Goal: Task Accomplishment & Management: Manage account settings

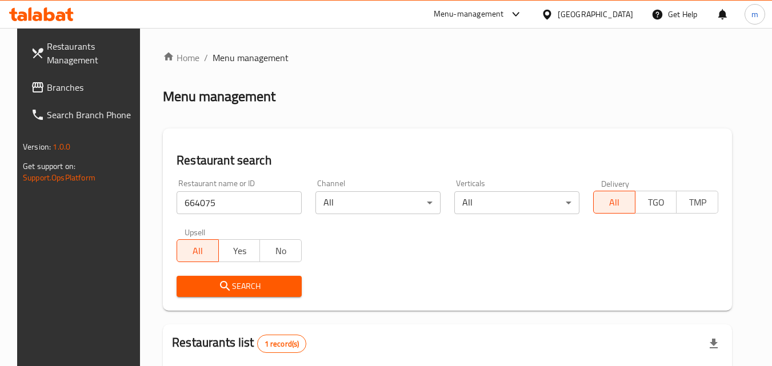
scroll to position [134, 0]
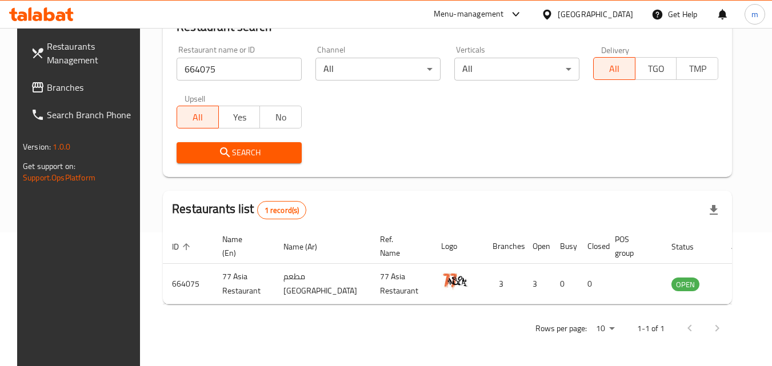
click at [57, 90] on span "Branches" at bounding box center [92, 88] width 90 height 14
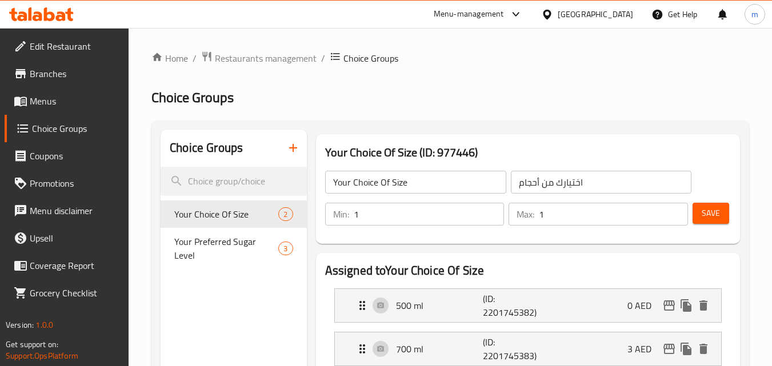
click at [28, 14] on icon at bounding box center [41, 14] width 65 height 14
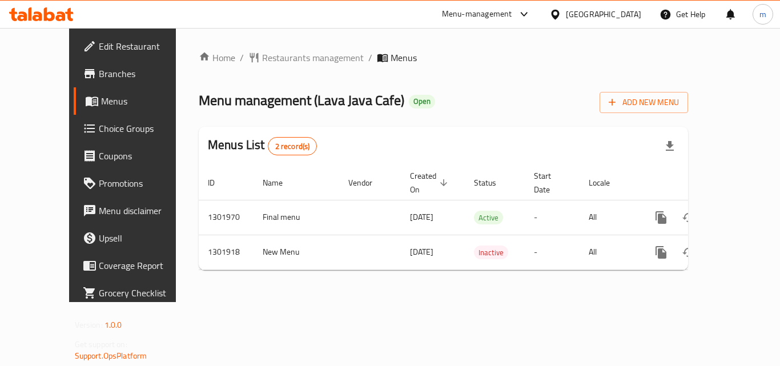
click at [54, 12] on icon at bounding box center [41, 14] width 65 height 14
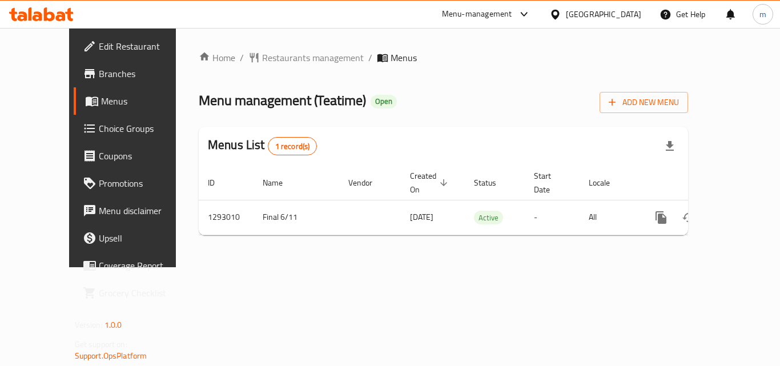
click at [56, 16] on icon at bounding box center [41, 14] width 65 height 14
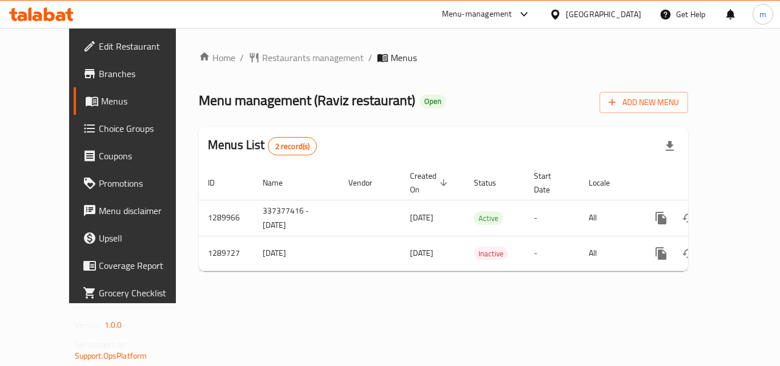
click at [53, 14] on icon at bounding box center [49, 14] width 11 height 14
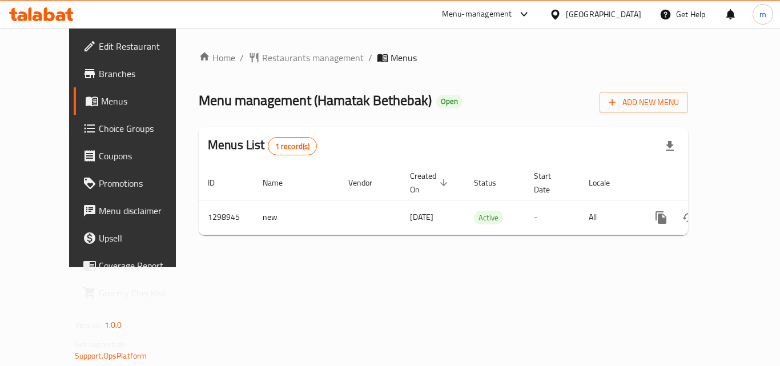
click at [61, 15] on icon at bounding box center [41, 14] width 65 height 14
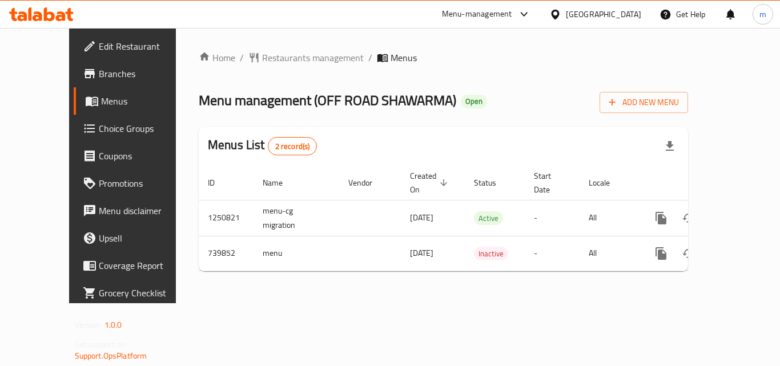
click at [43, 14] on icon at bounding box center [41, 14] width 65 height 14
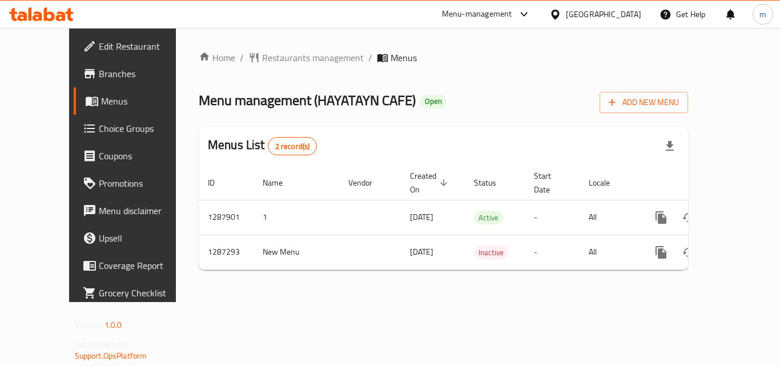
click at [49, 17] on icon at bounding box center [41, 14] width 65 height 14
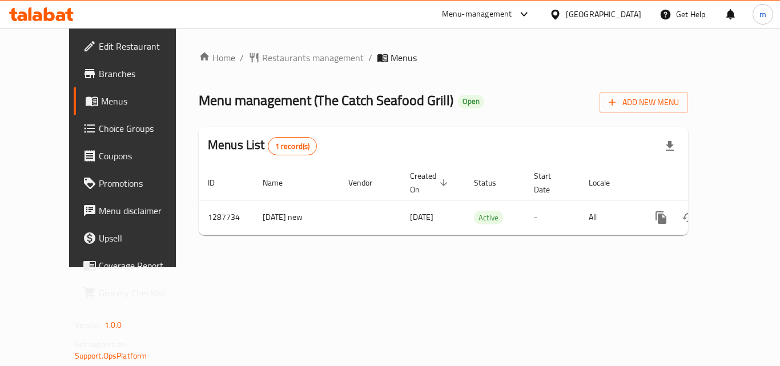
click at [51, 9] on icon at bounding box center [41, 14] width 65 height 14
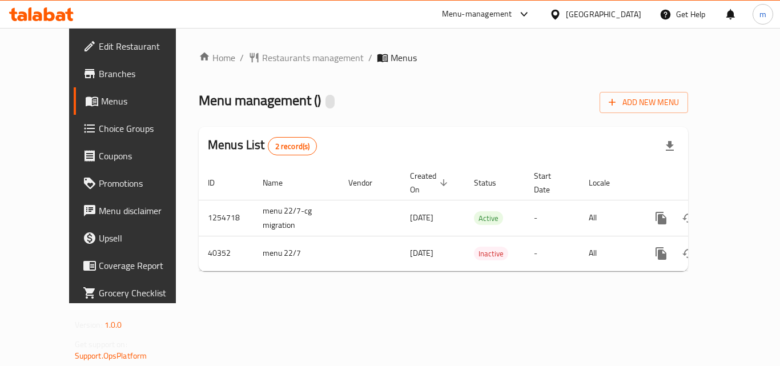
drag, startPoint x: 43, startPoint y: 6, endPoint x: 65, endPoint y: 47, distance: 46.3
click at [43, 6] on div at bounding box center [41, 14] width 83 height 23
click at [34, 7] on icon at bounding box center [41, 14] width 65 height 14
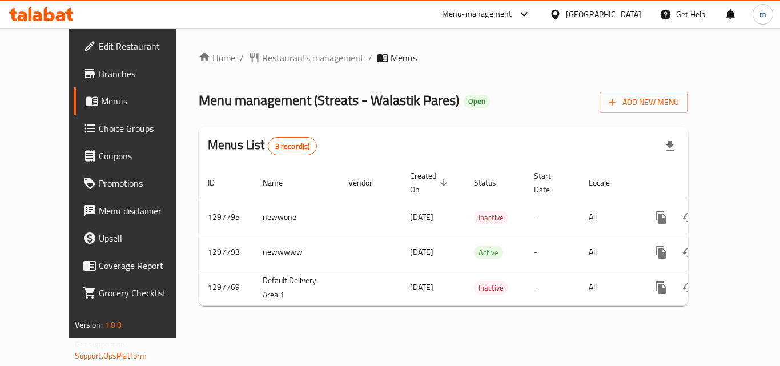
click at [39, 7] on div at bounding box center [41, 14] width 83 height 23
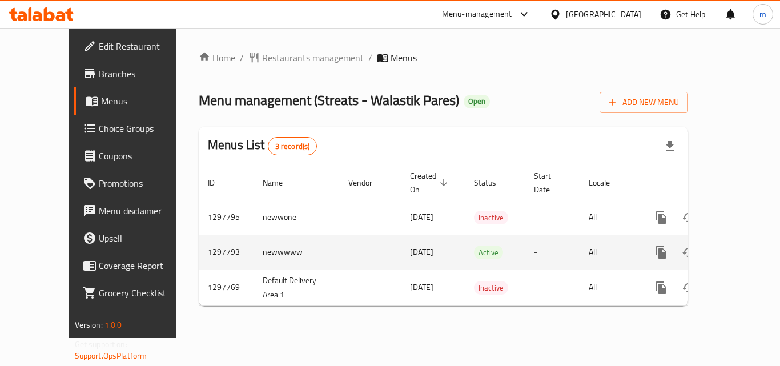
click at [401, 235] on td "[DATE]" at bounding box center [433, 252] width 64 height 35
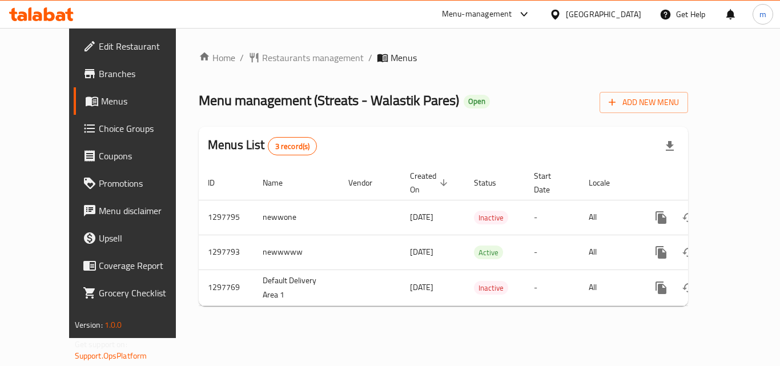
click at [62, 18] on icon at bounding box center [61, 16] width 10 height 10
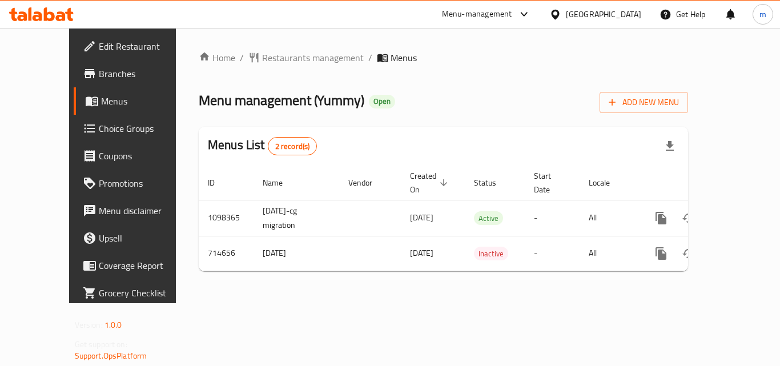
click at [46, 26] on div "Menu-management Oman Get Help m" at bounding box center [390, 14] width 780 height 27
click at [58, 20] on icon at bounding box center [61, 16] width 10 height 10
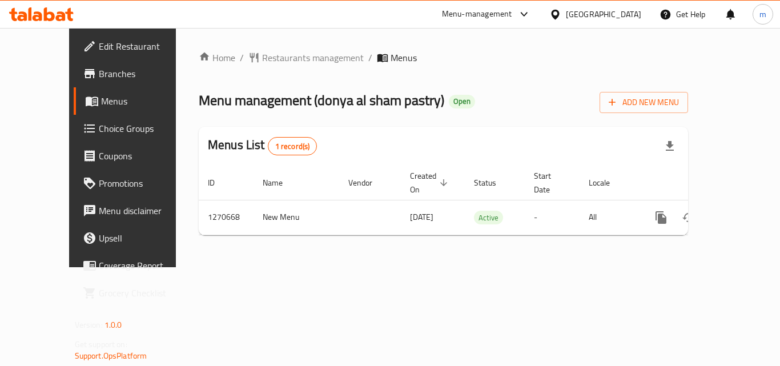
click at [46, 120] on div at bounding box center [390, 183] width 780 height 366
click at [99, 127] on span "Choice Groups" at bounding box center [144, 129] width 91 height 14
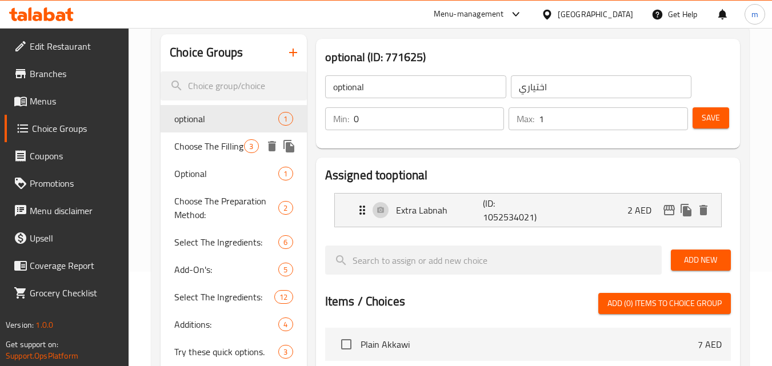
scroll to position [114, 0]
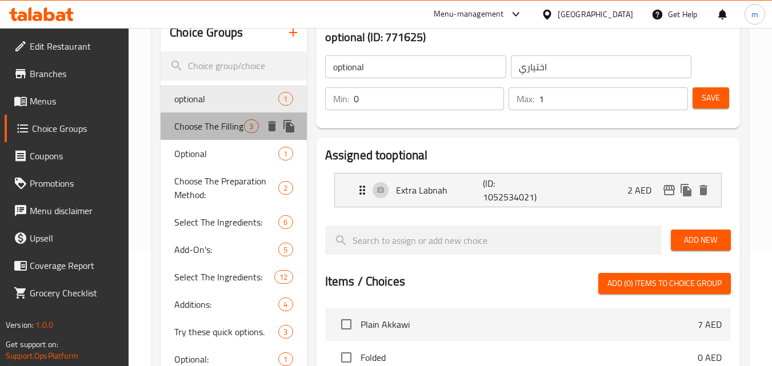
click at [223, 129] on span "Choose The Filling" at bounding box center [209, 126] width 70 height 14
type input "Choose The Filling"
type input "اختر الحشوة"
type input "1"
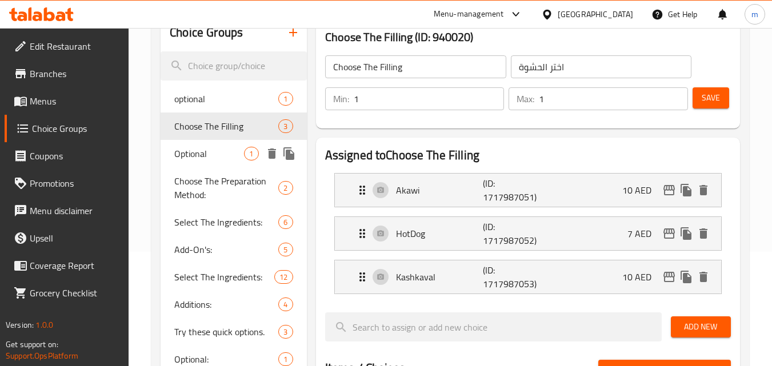
click at [211, 149] on span "Optional" at bounding box center [209, 154] width 70 height 14
type input "Optional"
type input "اختياري"
type input "0"
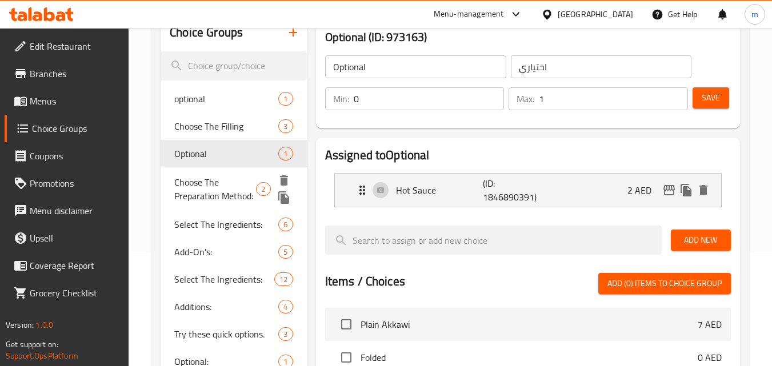
click at [201, 175] on span "Choose The Preparation Method:" at bounding box center [215, 188] width 82 height 27
type input "Choose The Preparation Method:"
type input "اختر طريقة التحضير:"
type input "1"
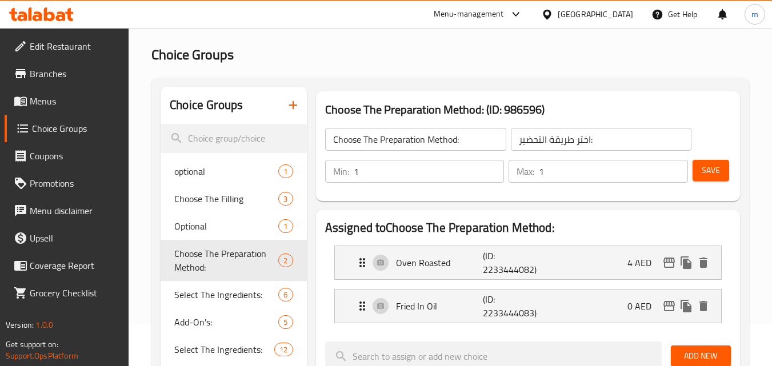
scroll to position [0, 0]
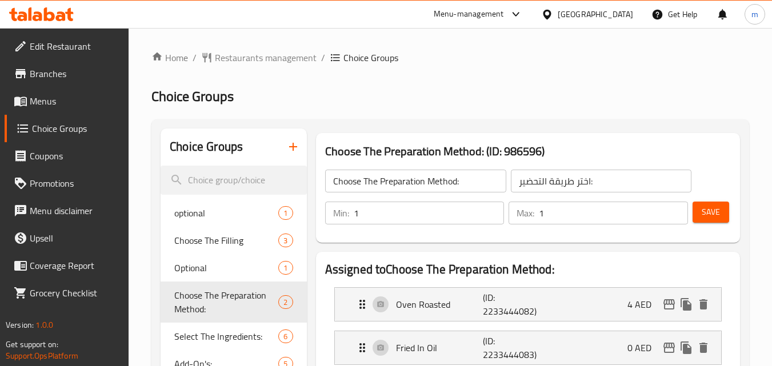
click at [62, 13] on icon at bounding box center [61, 16] width 10 height 10
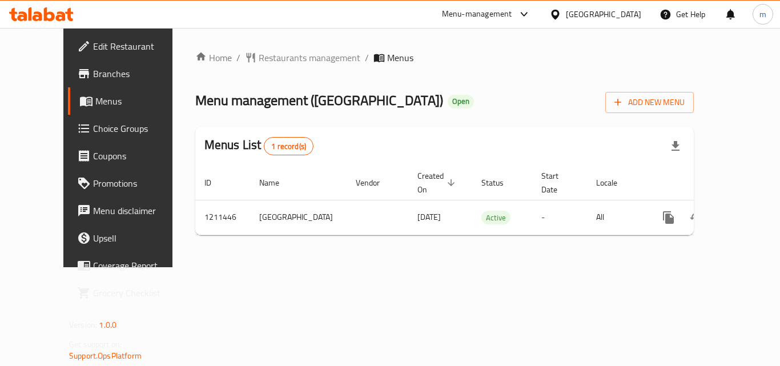
click at [48, 22] on div at bounding box center [41, 14] width 83 height 23
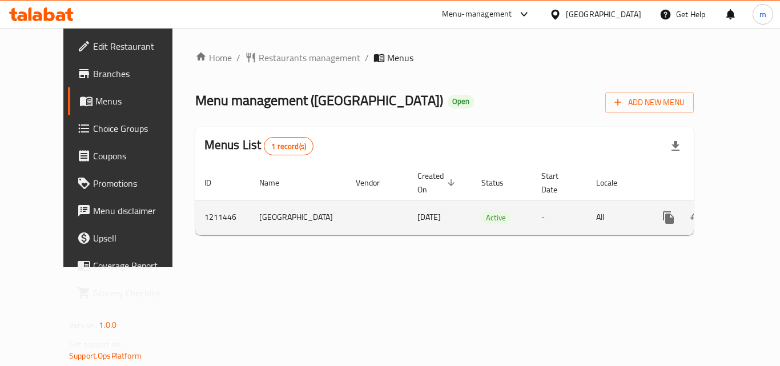
click at [472, 222] on td "Active" at bounding box center [502, 217] width 60 height 35
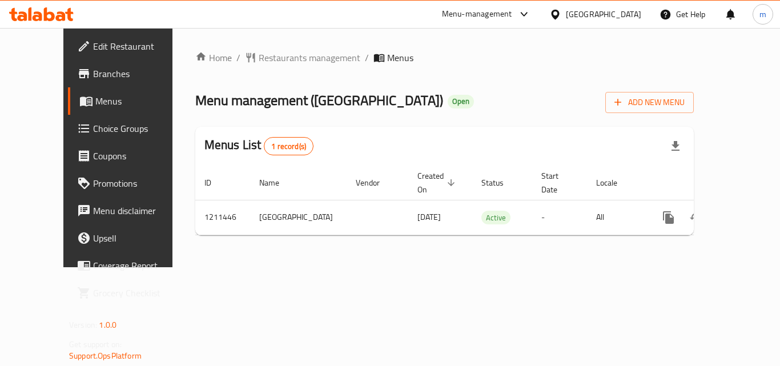
click at [53, 16] on icon at bounding box center [49, 14] width 11 height 14
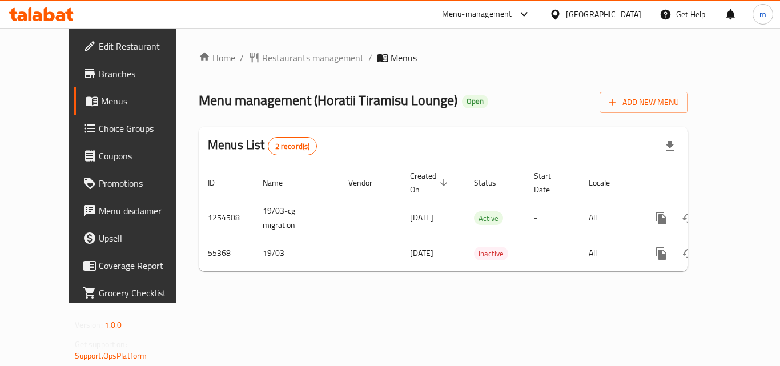
click at [50, 14] on icon at bounding box center [49, 14] width 11 height 14
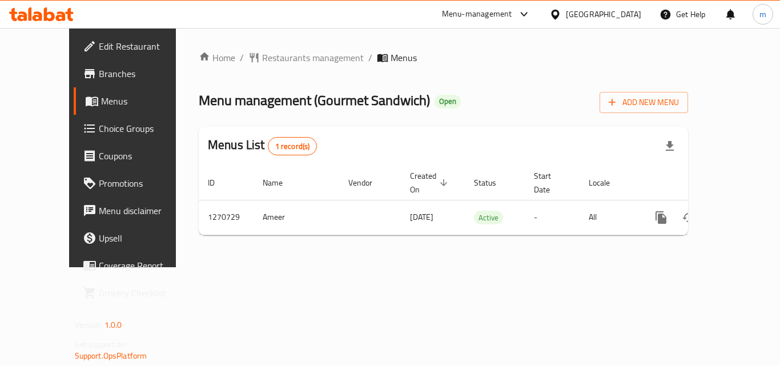
click at [61, 21] on div at bounding box center [41, 14] width 65 height 14
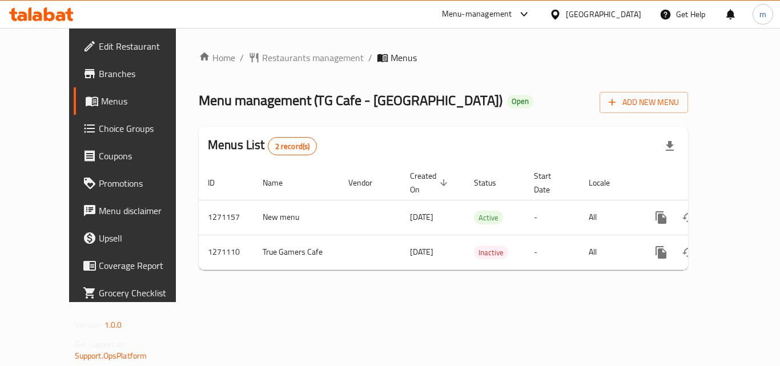
click at [49, 15] on icon at bounding box center [41, 14] width 65 height 14
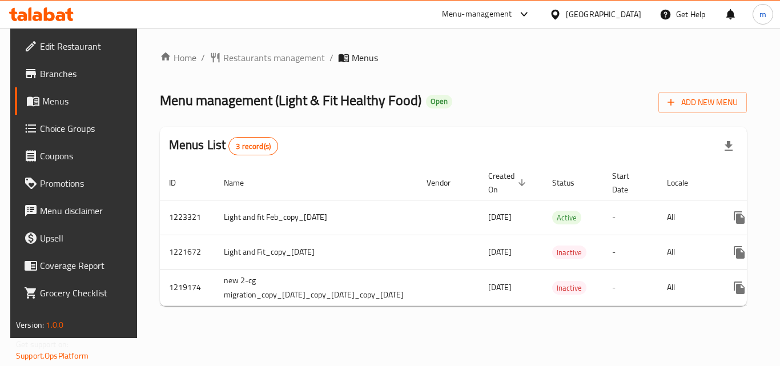
click at [42, 18] on icon at bounding box center [41, 14] width 65 height 14
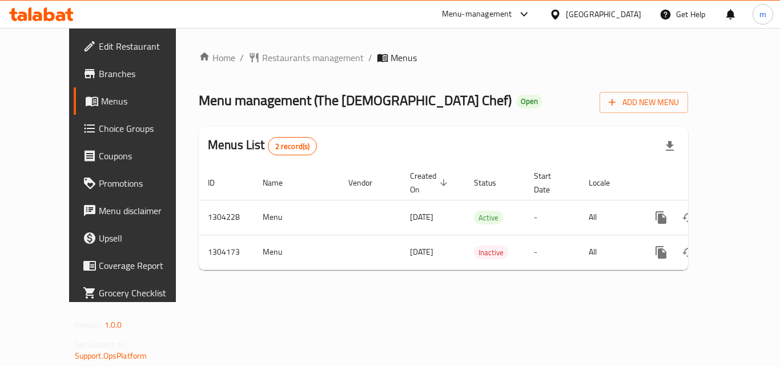
click at [47, 10] on icon at bounding box center [49, 14] width 11 height 14
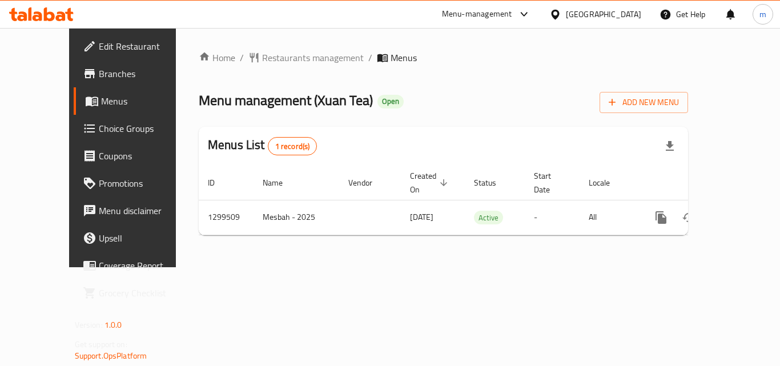
click at [53, 18] on icon at bounding box center [49, 14] width 11 height 14
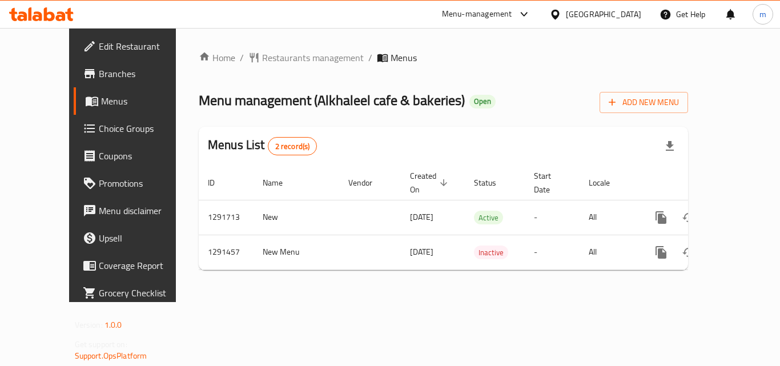
click at [45, 10] on icon at bounding box center [49, 14] width 11 height 14
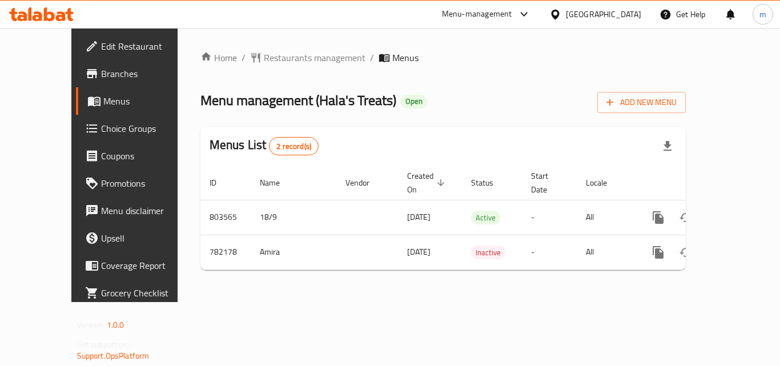
click at [101, 41] on span "Edit Restaurant" at bounding box center [146, 46] width 91 height 14
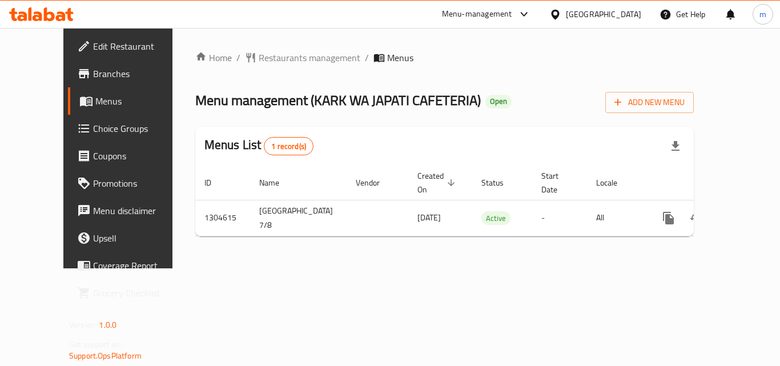
click at [59, 11] on icon at bounding box center [41, 14] width 65 height 14
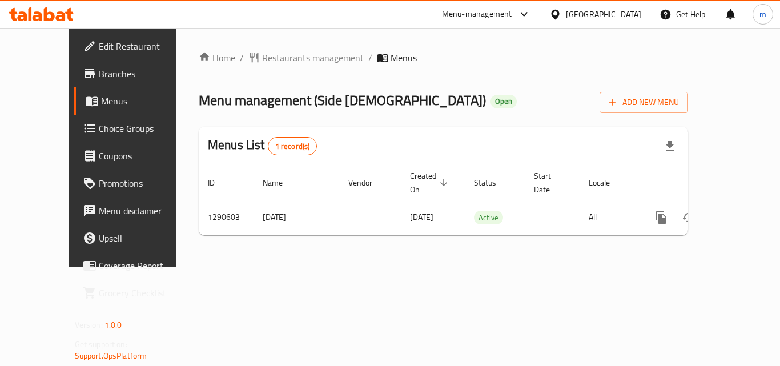
click at [47, 14] on icon at bounding box center [49, 14] width 11 height 14
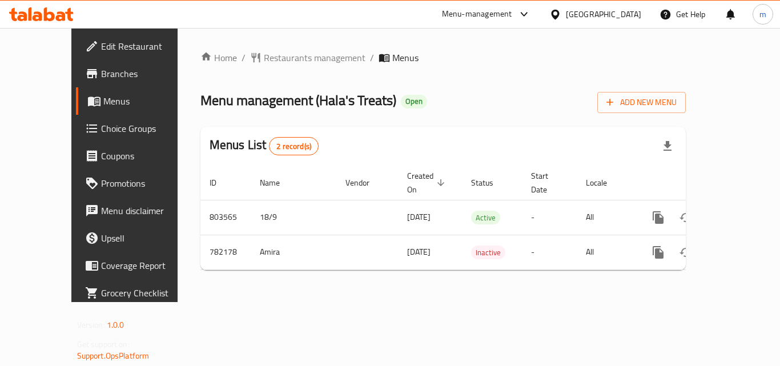
click at [49, 9] on icon at bounding box center [41, 14] width 65 height 14
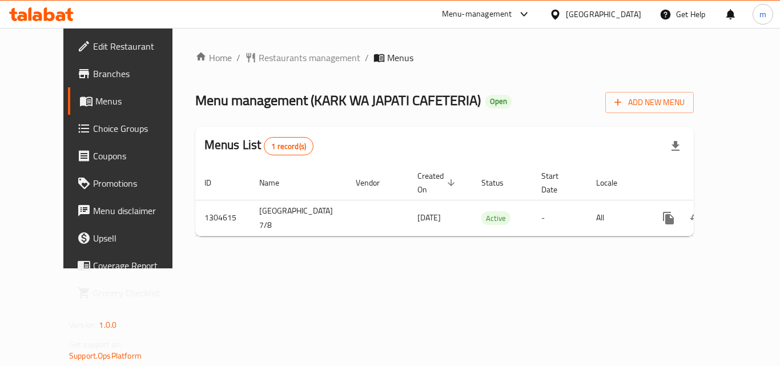
click at [67, 14] on icon at bounding box center [69, 14] width 8 height 13
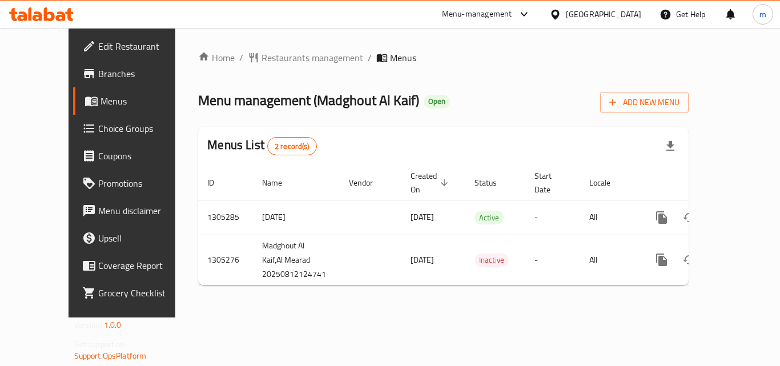
click at [53, 13] on icon at bounding box center [49, 14] width 11 height 14
